Goal: Task Accomplishment & Management: Manage account settings

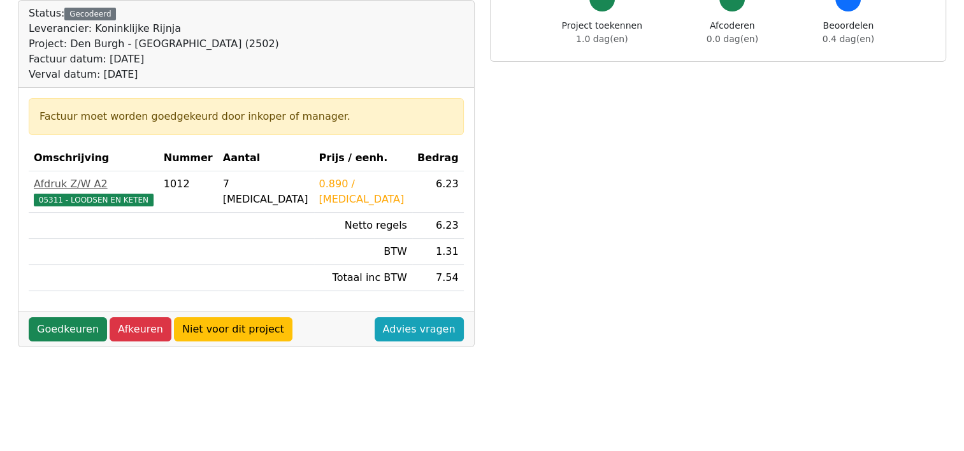
scroll to position [191, 0]
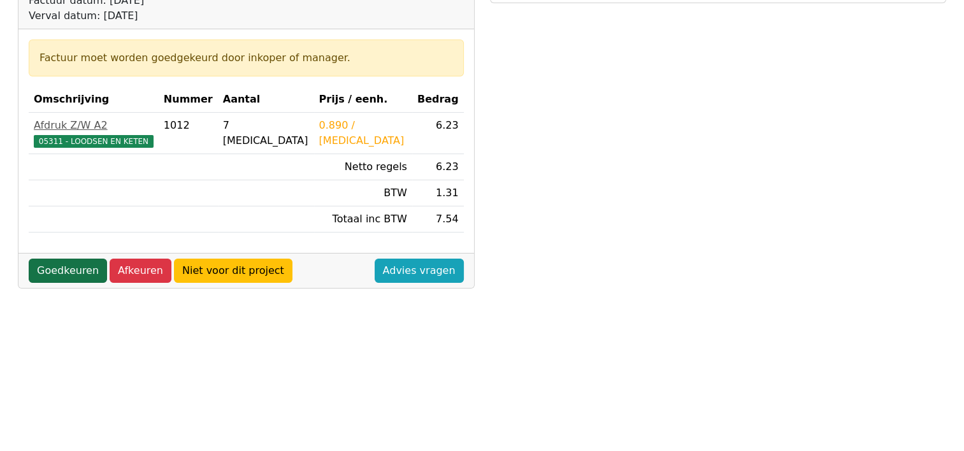
click at [76, 267] on link "Goedkeuren" at bounding box center [68, 271] width 78 height 24
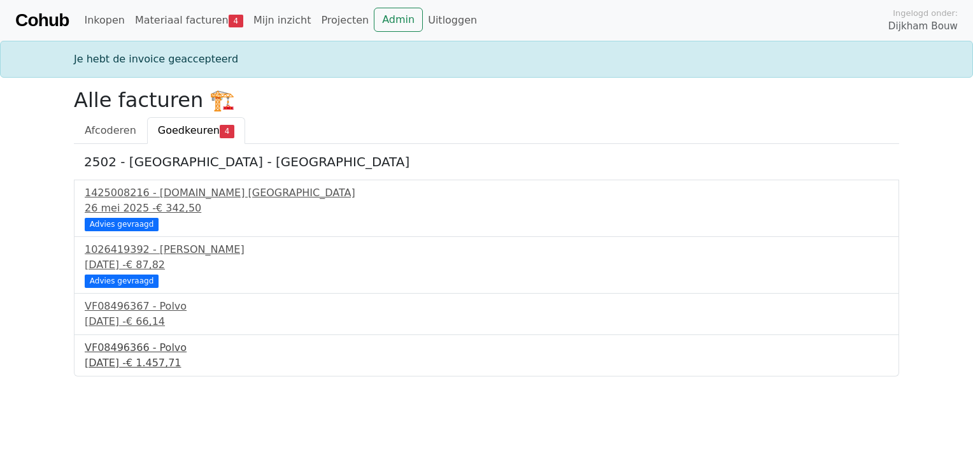
click at [111, 355] on div "17 september 2025 - € 1.457,71" at bounding box center [487, 362] width 804 height 15
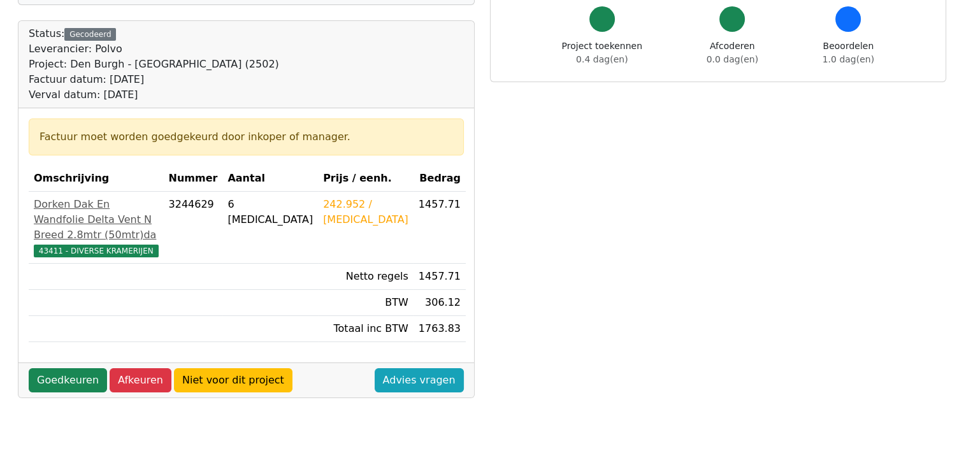
scroll to position [127, 0]
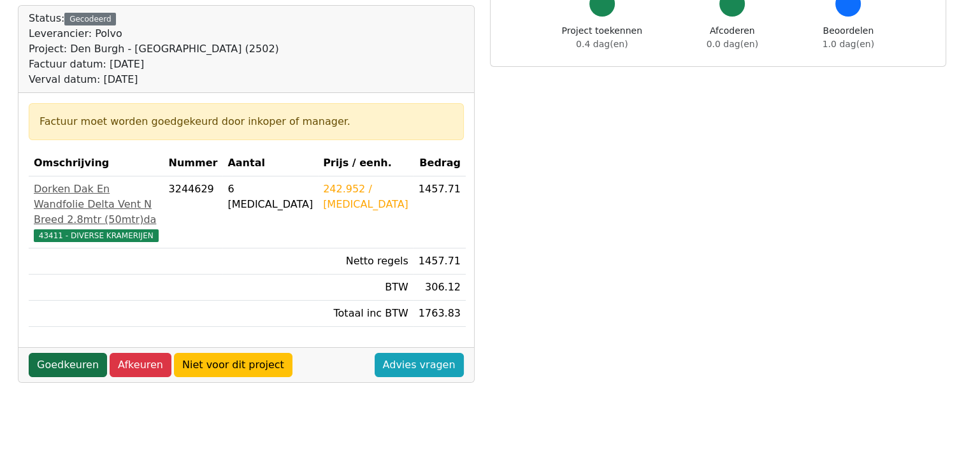
click at [71, 377] on link "Goedkeuren" at bounding box center [68, 365] width 78 height 24
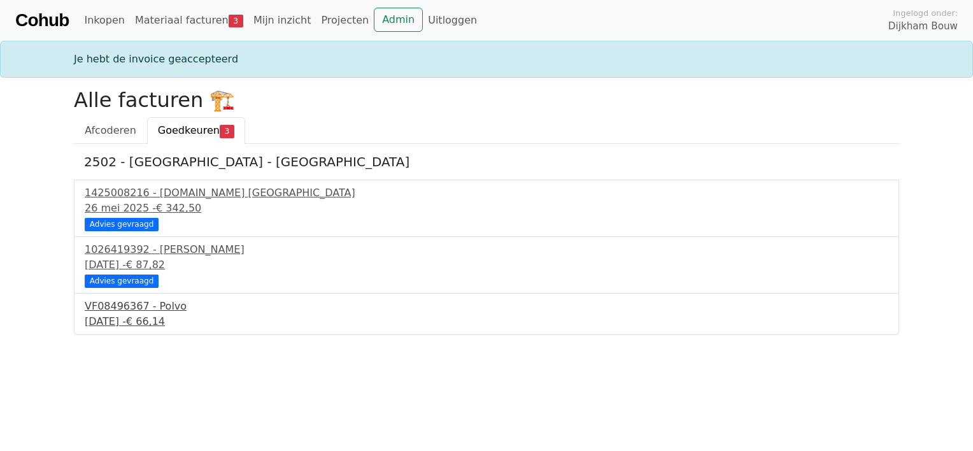
click at [122, 315] on div "17 september 2025 - € 66,14" at bounding box center [487, 321] width 804 height 15
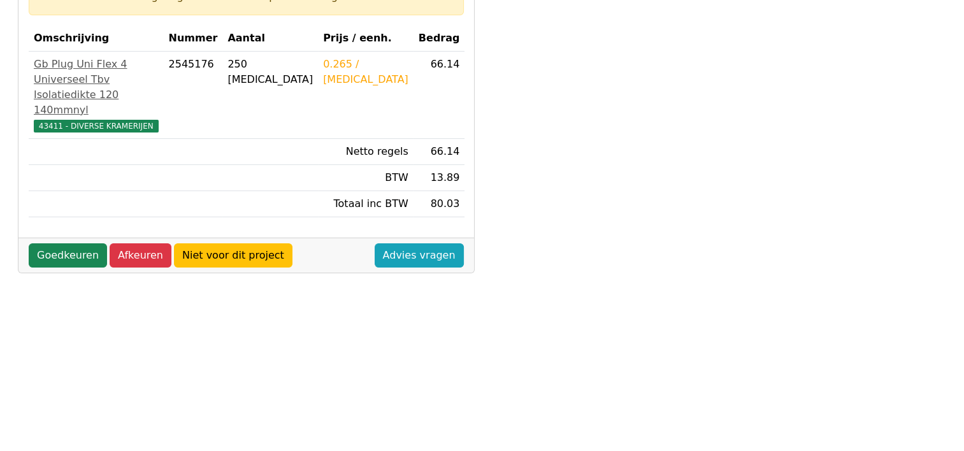
scroll to position [255, 0]
